Goal: Information Seeking & Learning: Learn about a topic

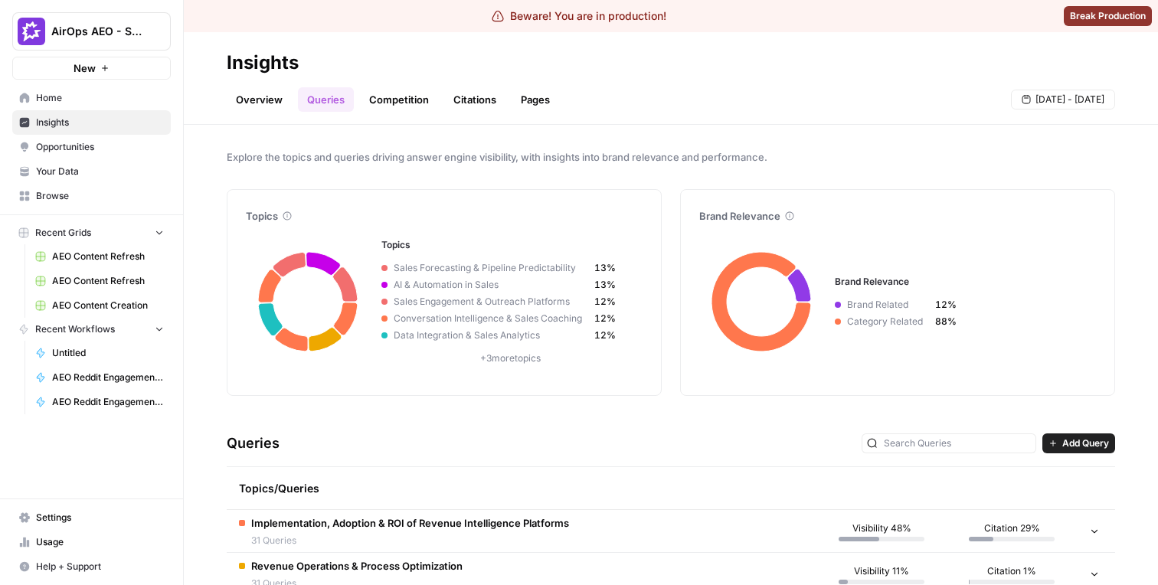
scroll to position [82, 0]
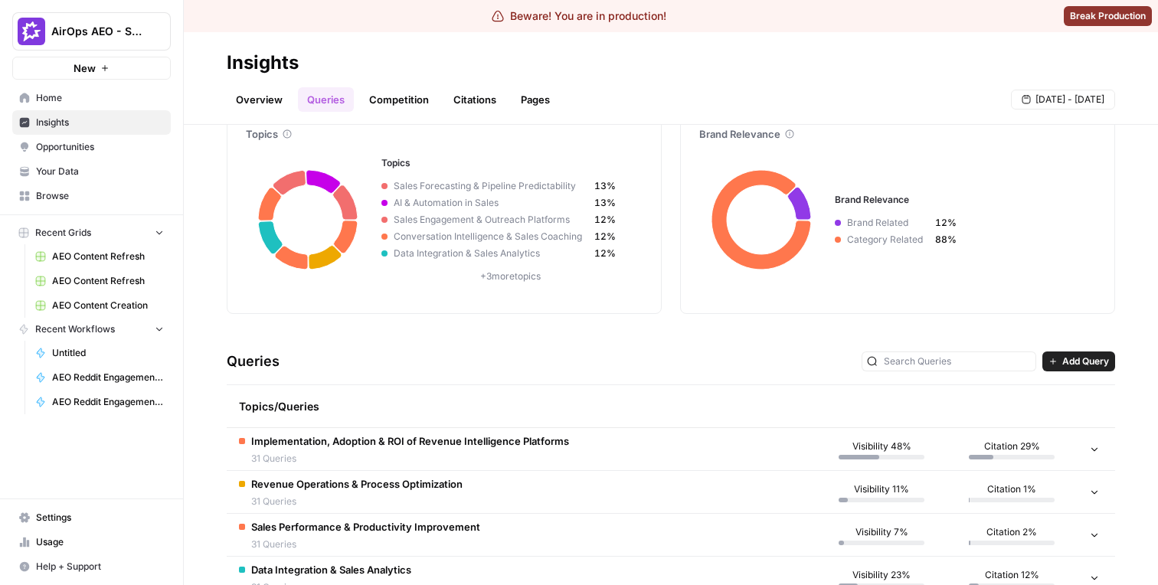
click at [520, 97] on link "Pages" at bounding box center [535, 99] width 47 height 25
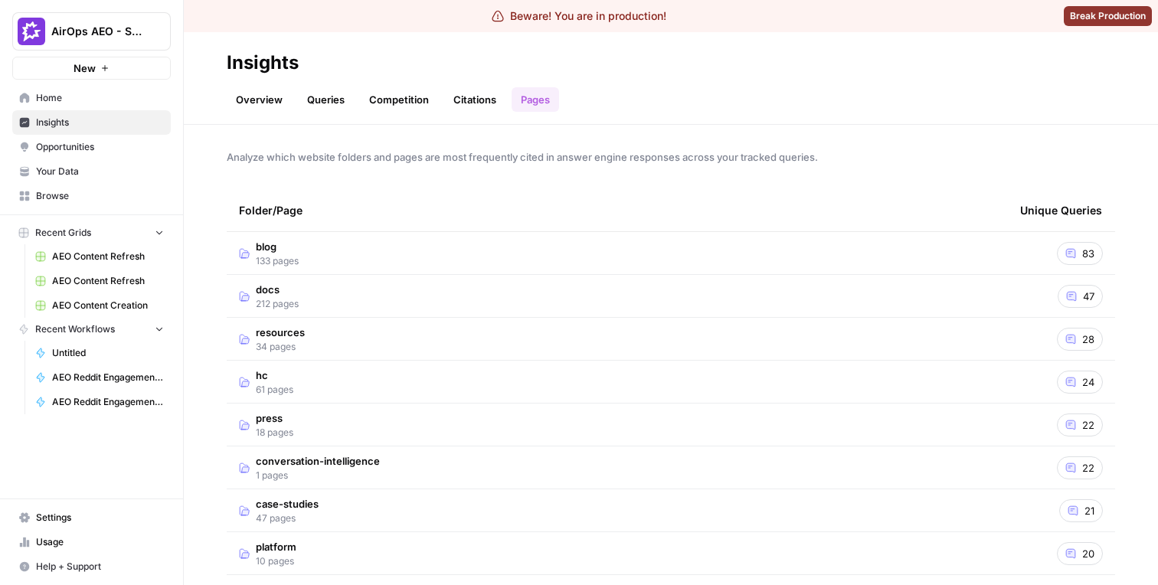
click at [367, 264] on td "blog 133 pages" at bounding box center [617, 253] width 781 height 42
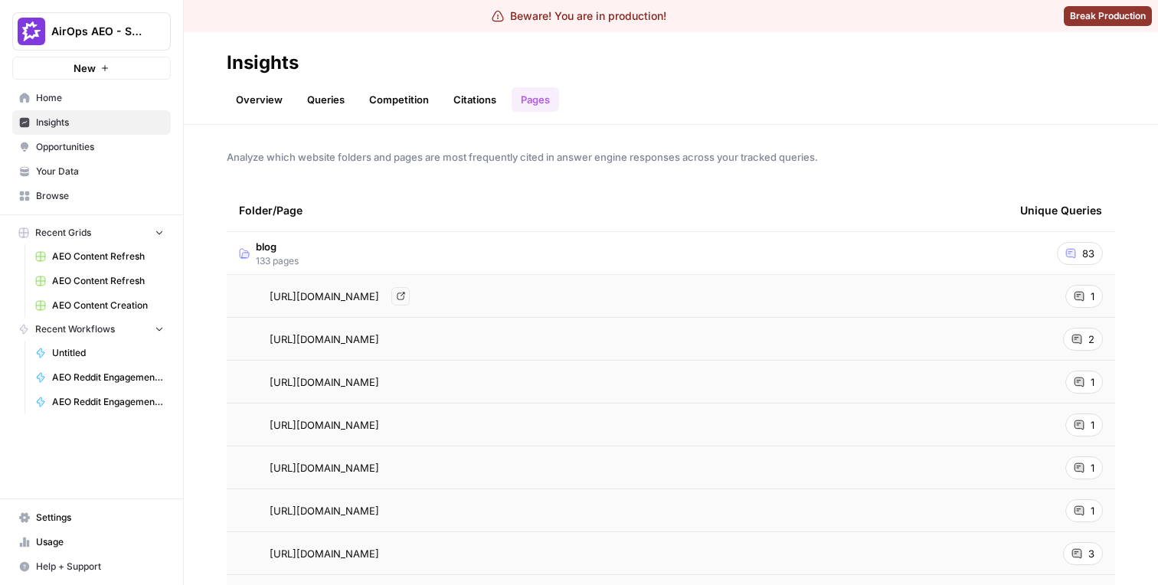
click at [357, 302] on span "[URL][DOMAIN_NAME]" at bounding box center [325, 296] width 110 height 15
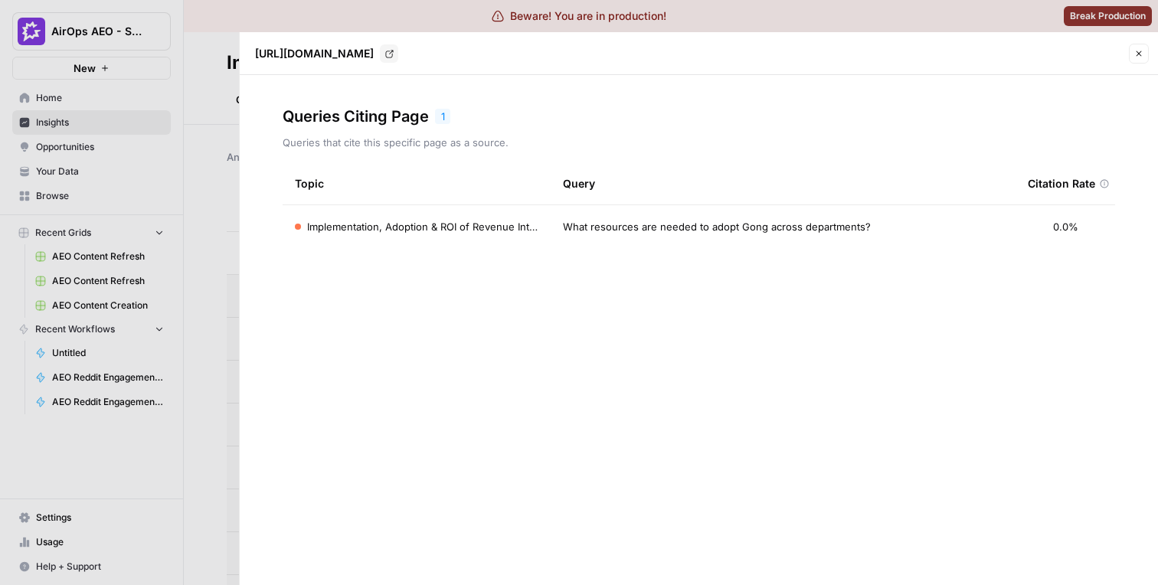
click at [515, 228] on span "Implementation, Adoption & ROI of Revenue Intelligence Platforms" at bounding box center [422, 226] width 231 height 15
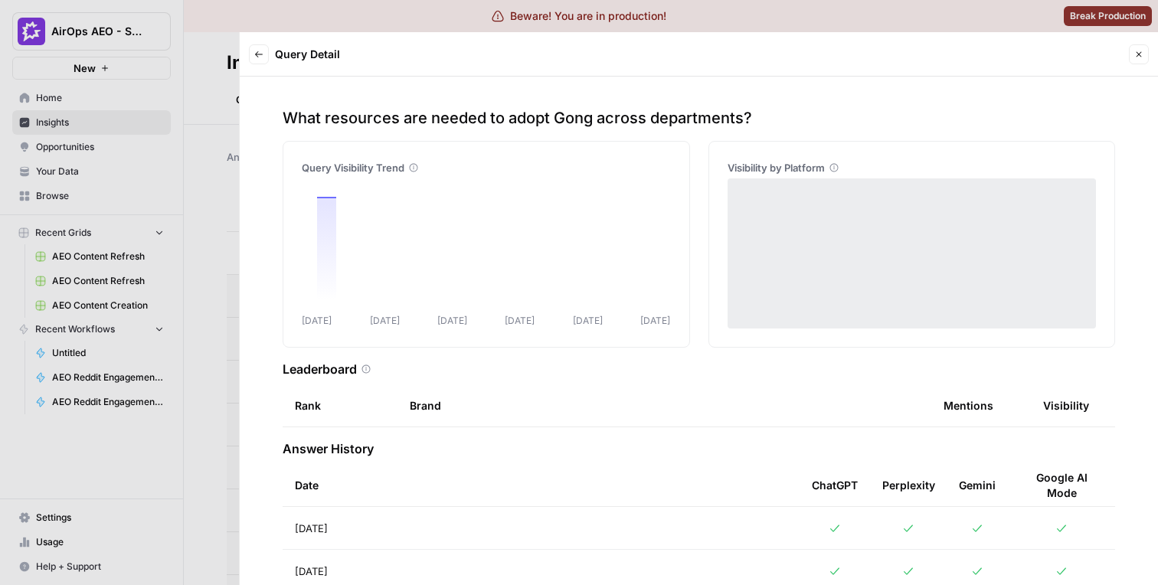
click at [188, 231] on div at bounding box center [579, 292] width 1158 height 585
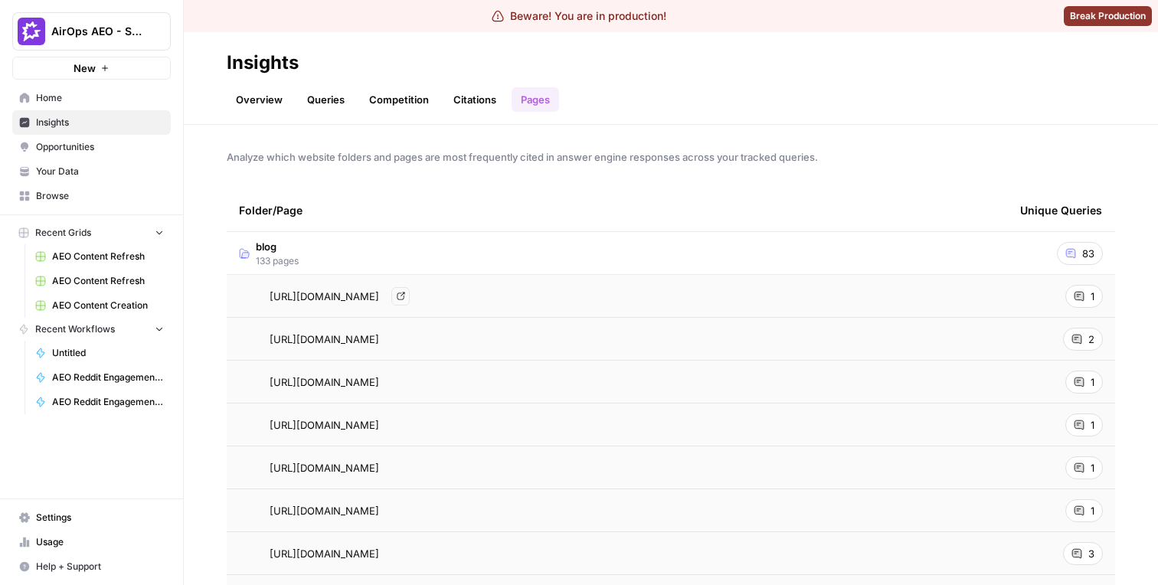
click at [345, 293] on span "[URL][DOMAIN_NAME]" at bounding box center [325, 296] width 110 height 15
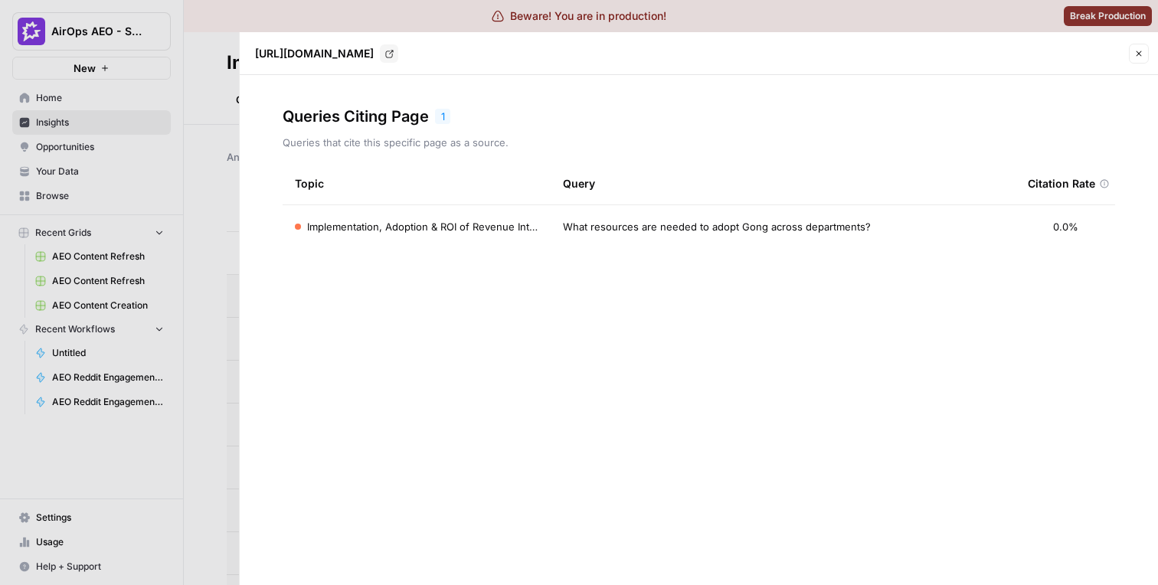
click at [441, 227] on span "Implementation, Adoption & ROI of Revenue Intelligence Platforms" at bounding box center [422, 226] width 231 height 15
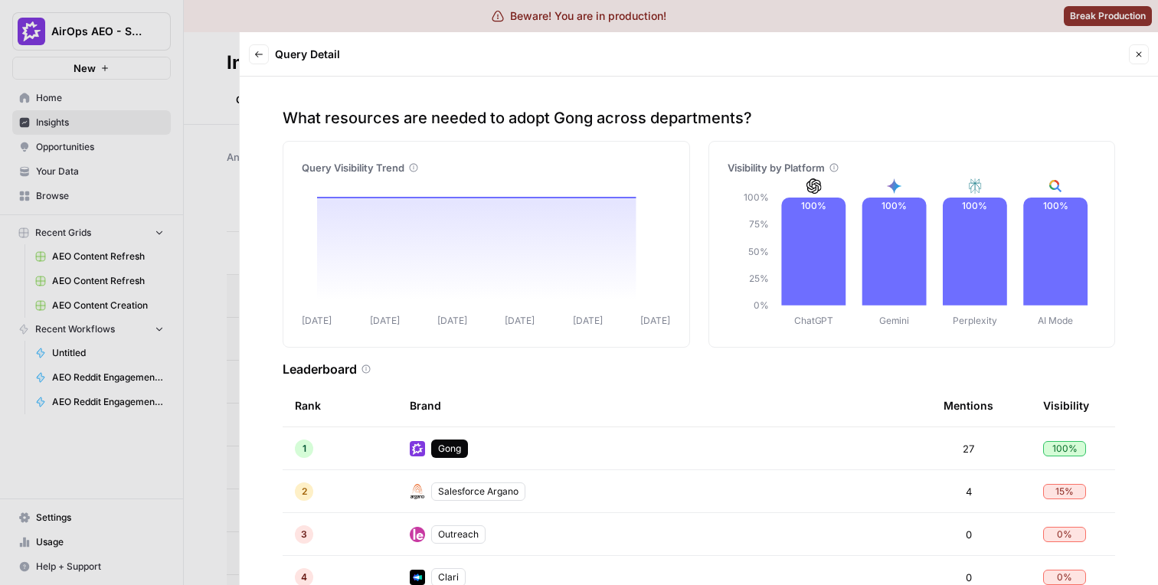
click at [270, 57] on div "Back Query Detail" at bounding box center [687, 54] width 876 height 32
click at [268, 57] on button "Back" at bounding box center [259, 54] width 20 height 20
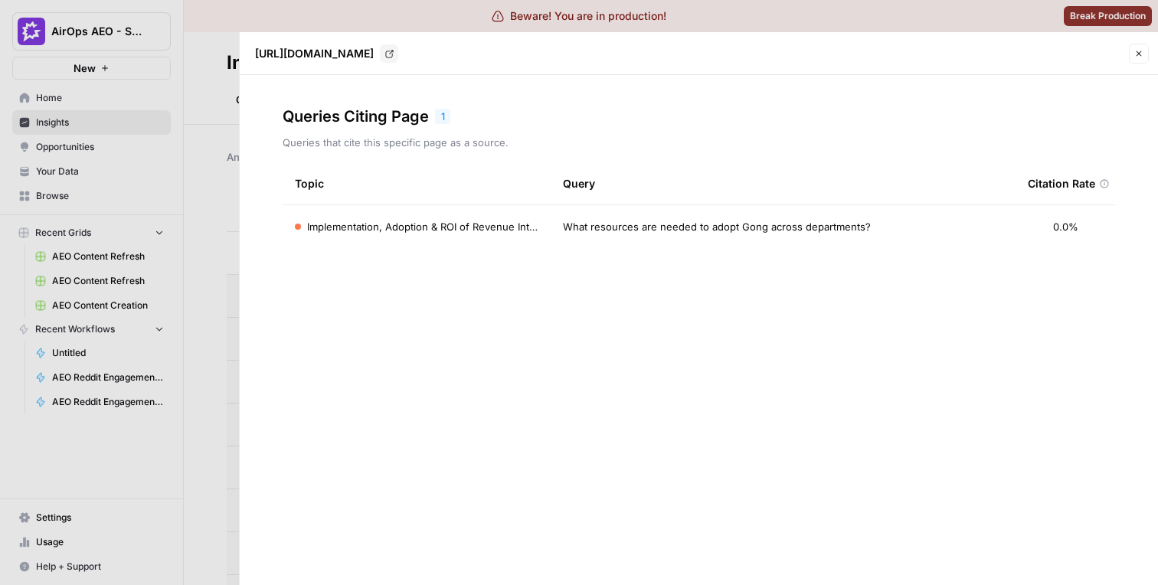
click at [216, 128] on div at bounding box center [579, 292] width 1158 height 585
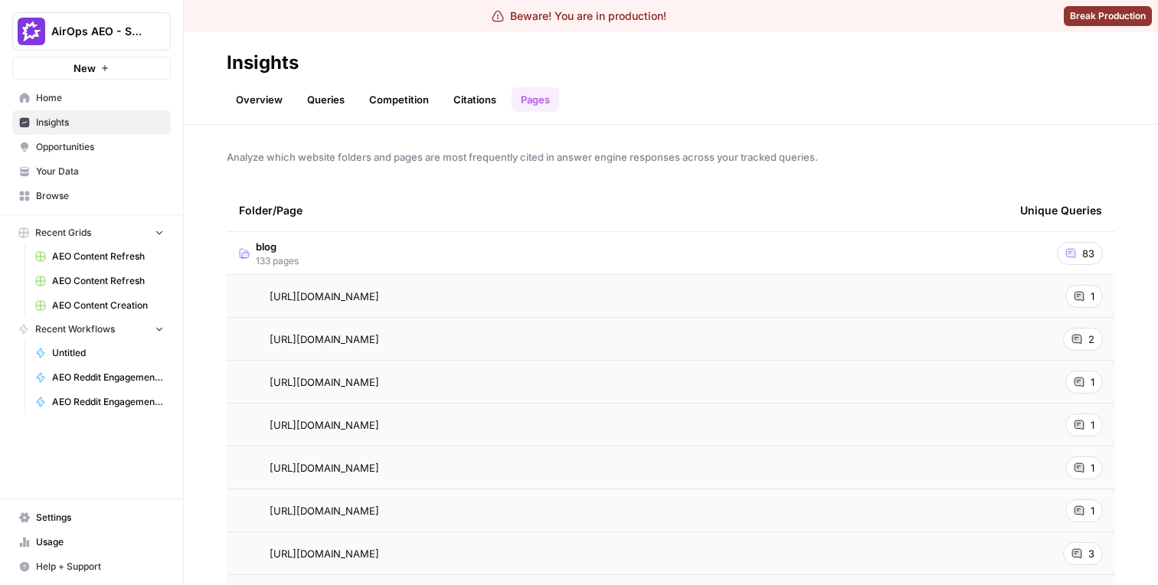
click at [488, 93] on link "Citations" at bounding box center [474, 99] width 61 height 25
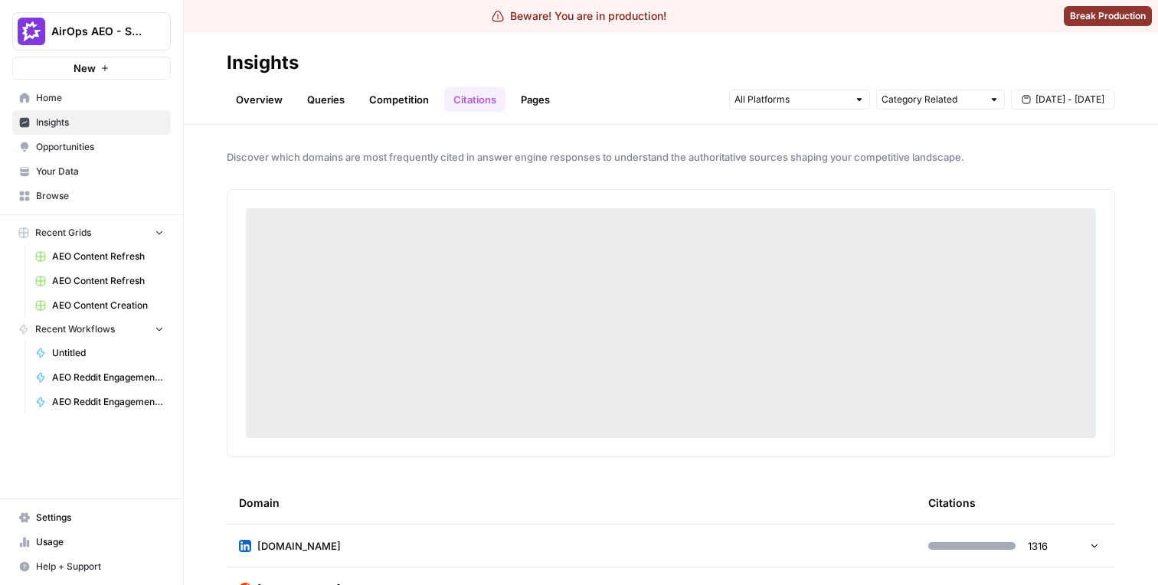
click at [446, 91] on link "Citations" at bounding box center [474, 99] width 61 height 25
click at [398, 94] on link "Competition" at bounding box center [399, 99] width 78 height 25
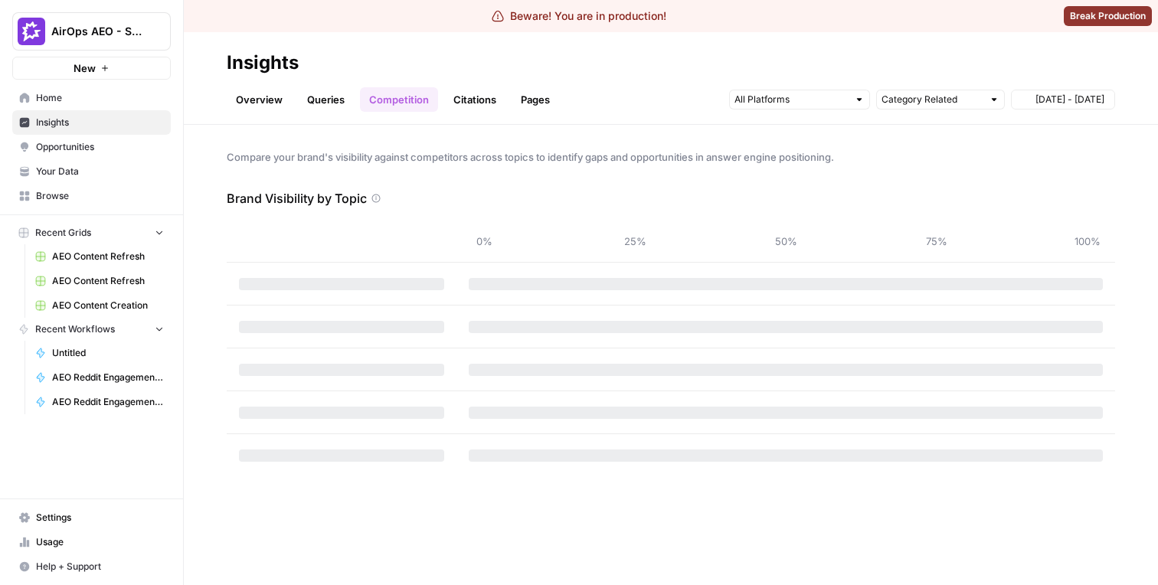
click at [447, 94] on link "Citations" at bounding box center [474, 99] width 61 height 25
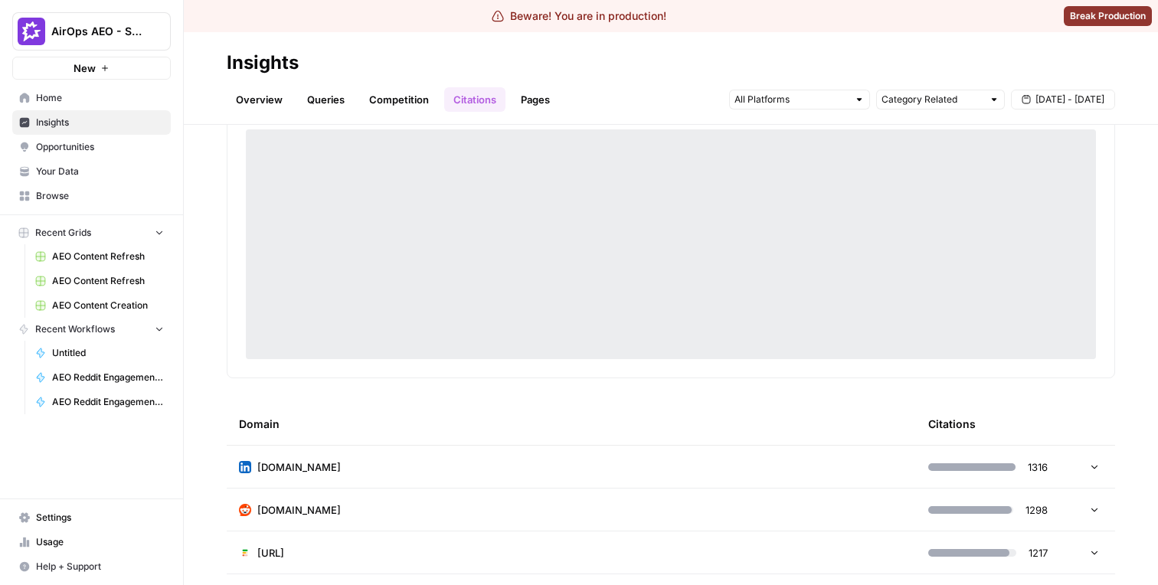
scroll to position [171, 0]
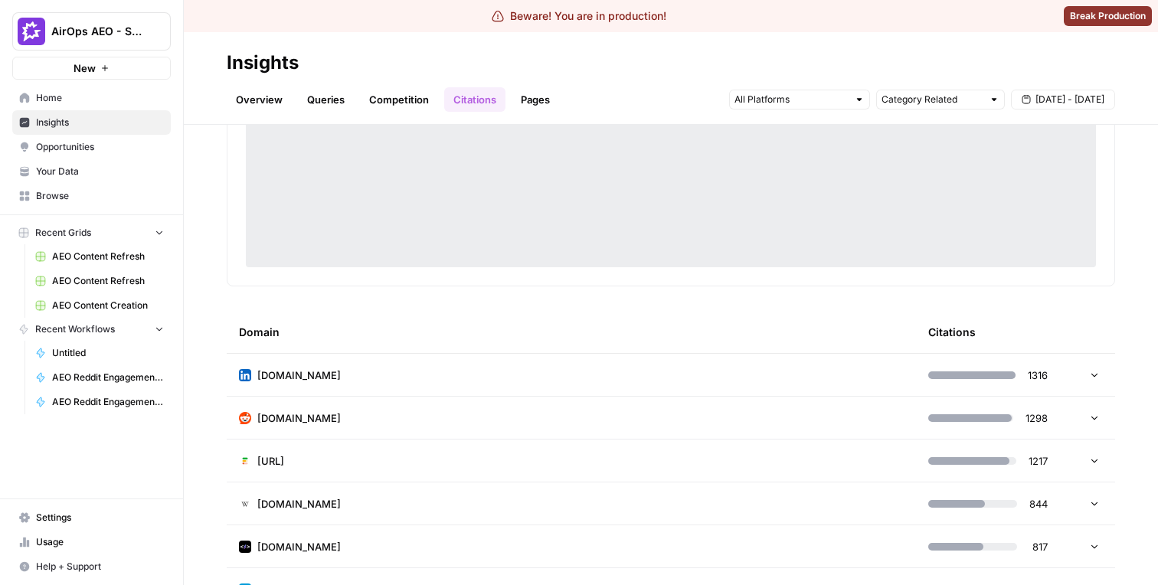
click at [647, 390] on td "[DOMAIN_NAME]" at bounding box center [571, 375] width 689 height 42
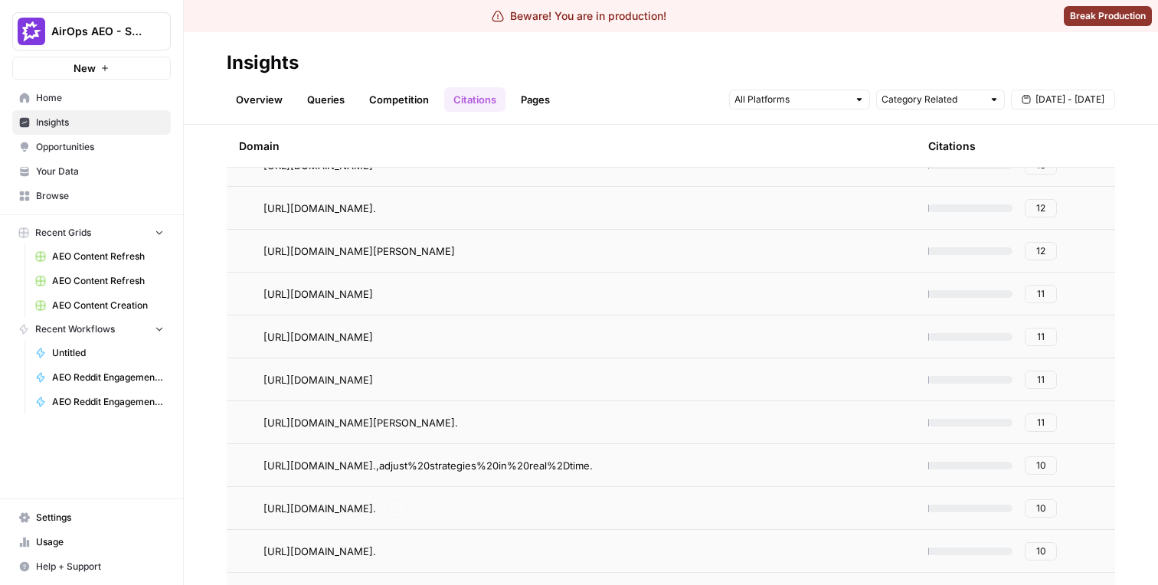
scroll to position [490, 0]
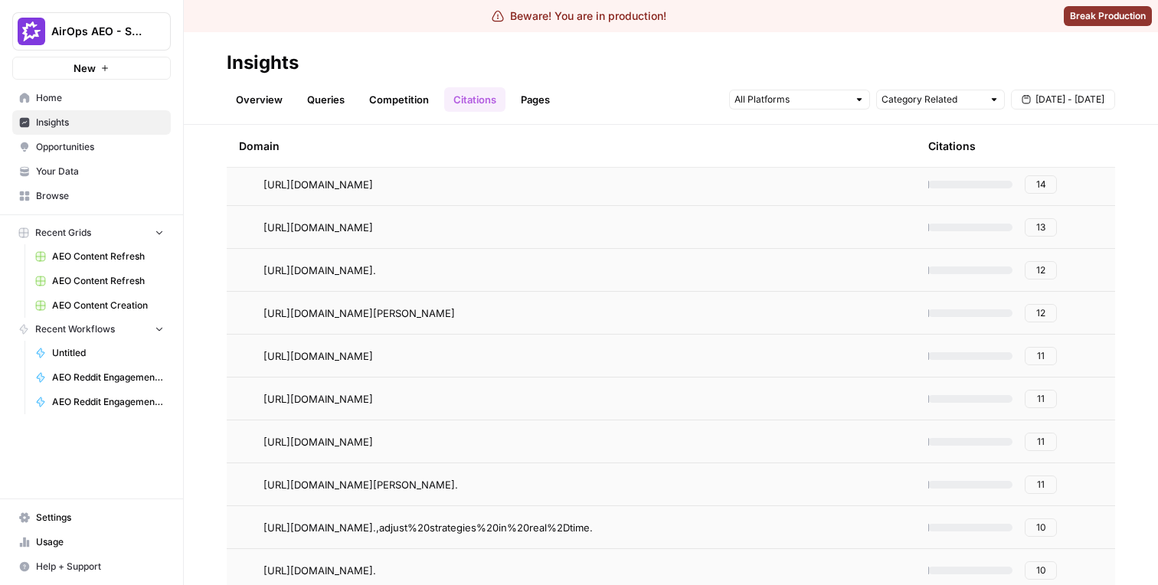
click at [1048, 306] on button "12" at bounding box center [1041, 313] width 32 height 18
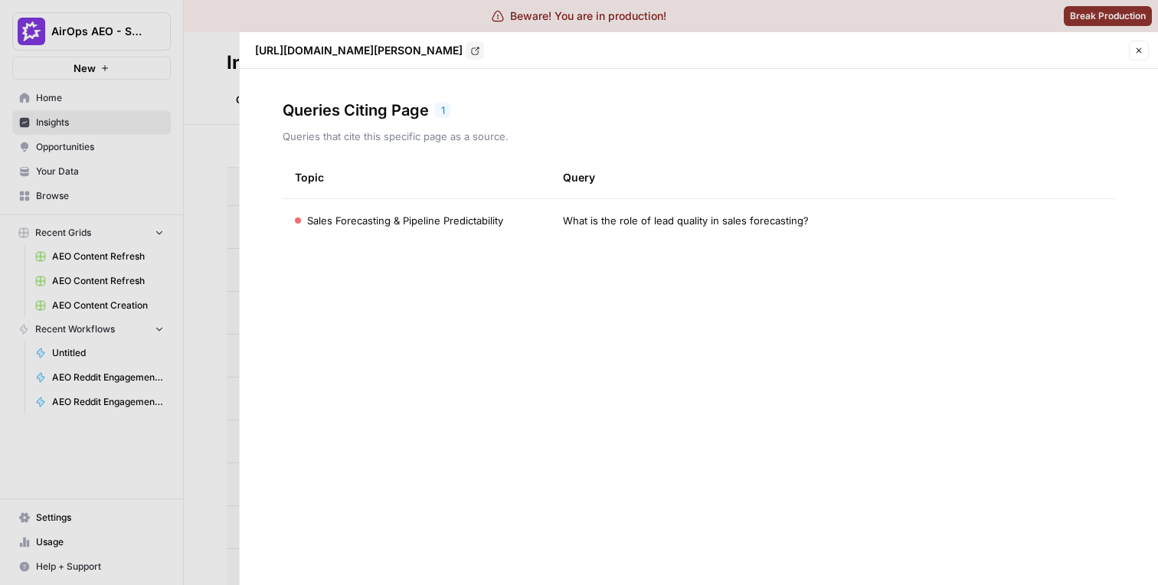
click at [434, 228] on span "Sales Forecasting & Pipeline Predictability" at bounding box center [405, 220] width 196 height 15
click at [444, 228] on span "Sales Forecasting & Pipeline Predictability" at bounding box center [405, 220] width 196 height 15
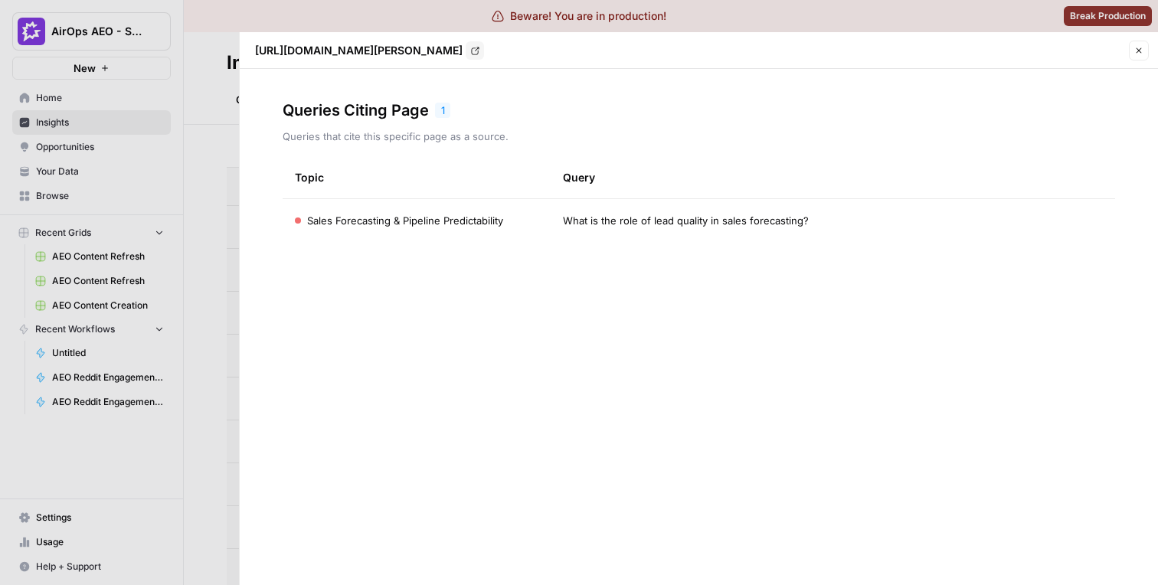
click at [444, 228] on span "Sales Forecasting & Pipeline Predictability" at bounding box center [405, 220] width 196 height 15
click at [208, 237] on div at bounding box center [579, 292] width 1158 height 585
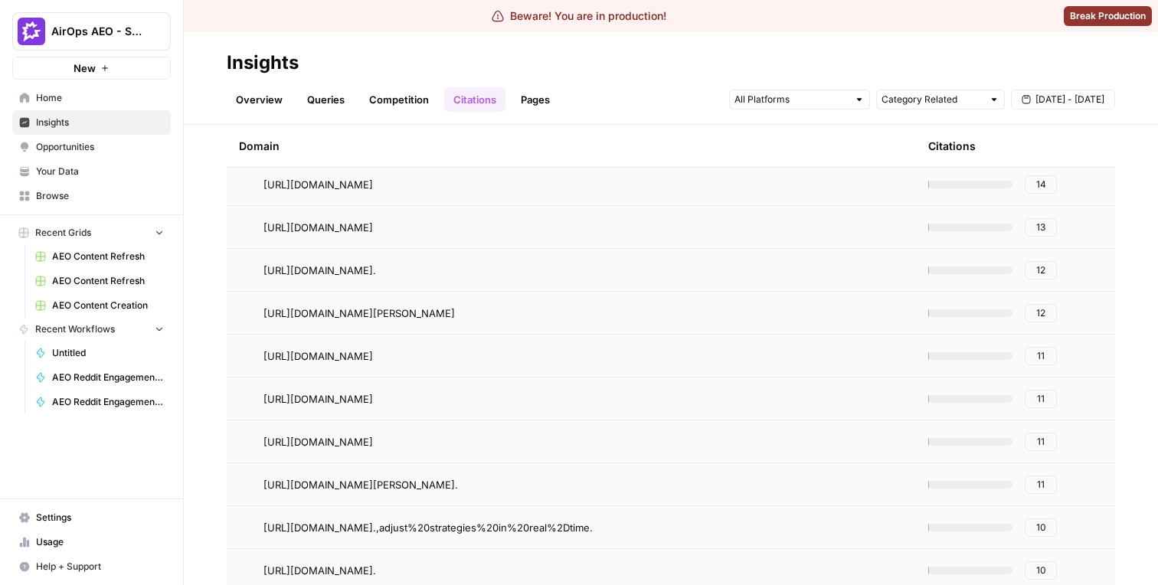
click at [376, 267] on span "[URL][DOMAIN_NAME]." at bounding box center [320, 270] width 113 height 15
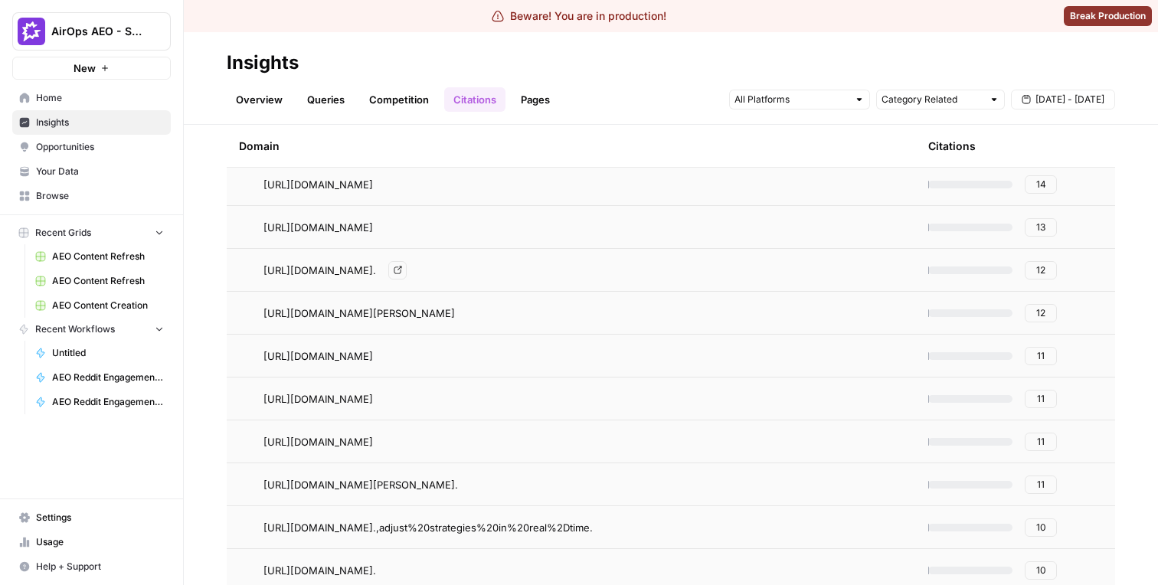
click at [376, 267] on span "[URL][DOMAIN_NAME]." at bounding box center [320, 270] width 113 height 15
